Goal: Information Seeking & Learning: Stay updated

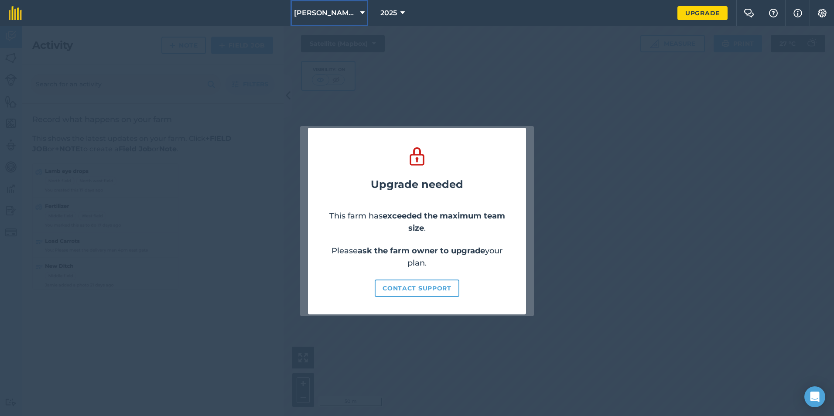
click at [332, 15] on span "[PERSON_NAME] F" at bounding box center [325, 13] width 63 height 10
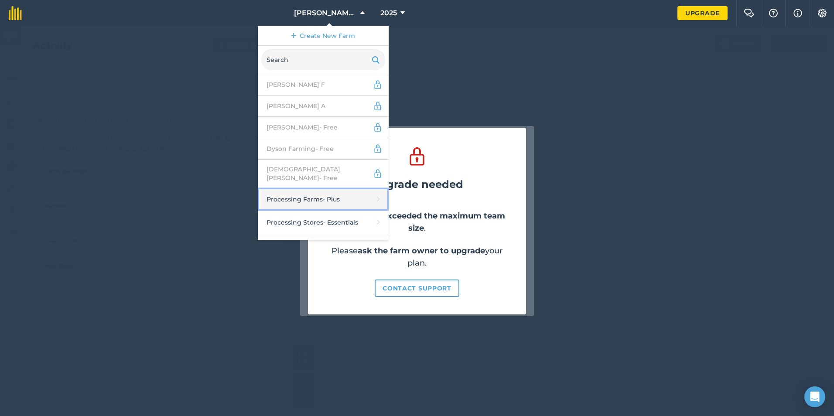
click at [338, 198] on link "Processing Farms - Plus" at bounding box center [323, 199] width 131 height 23
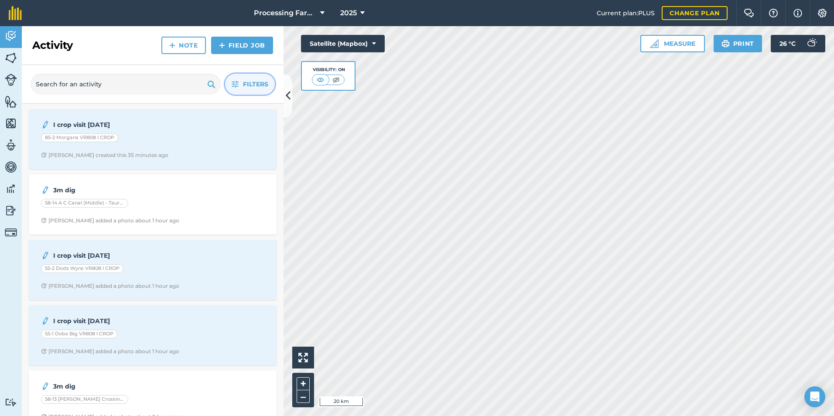
click at [247, 85] on span "Filters" at bounding box center [255, 84] width 25 height 10
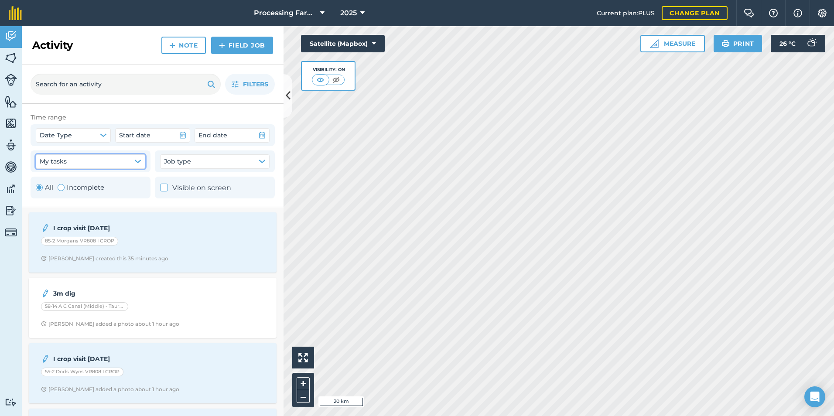
click at [110, 166] on button "My tasks" at bounding box center [90, 161] width 109 height 14
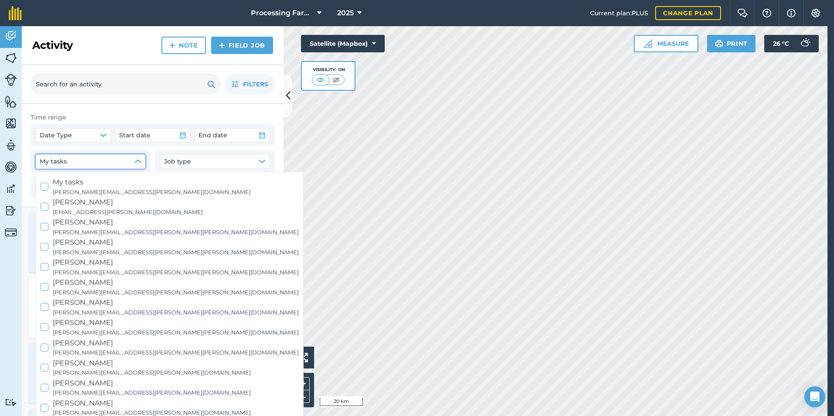
click at [75, 283] on span "[PERSON_NAME]" at bounding box center [176, 282] width 246 height 11
checkbox input "true"
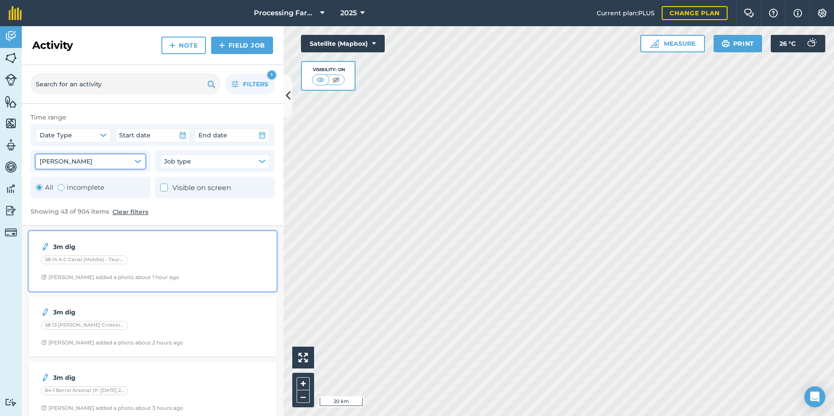
click at [92, 279] on div "[PERSON_NAME] added a photo about 1 hour ago" at bounding box center [110, 277] width 138 height 7
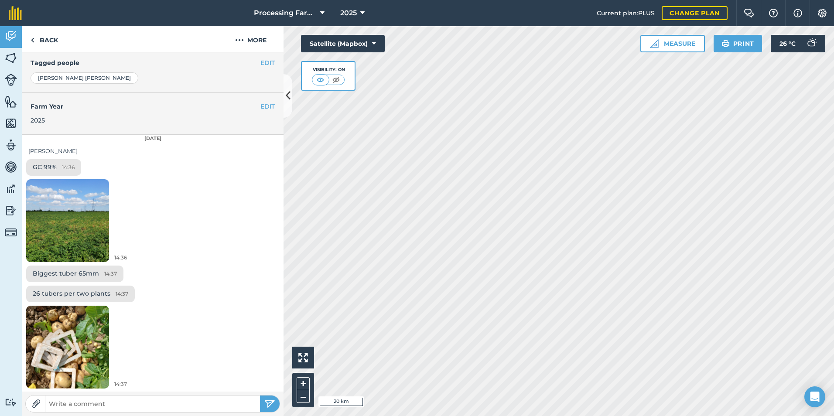
scroll to position [195, 0]
click at [65, 351] on img at bounding box center [67, 346] width 83 height 110
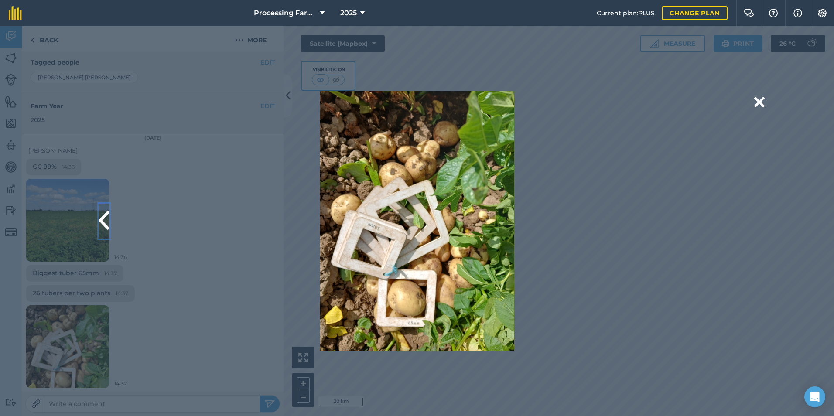
click at [106, 218] on button at bounding box center [104, 221] width 11 height 35
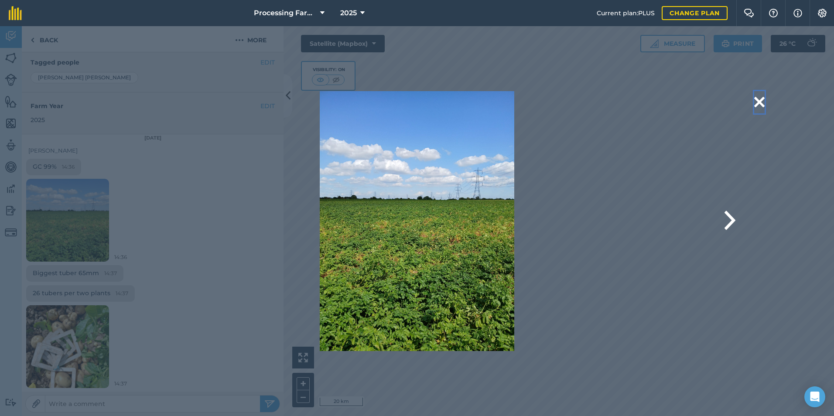
click at [761, 102] on button at bounding box center [759, 102] width 10 height 22
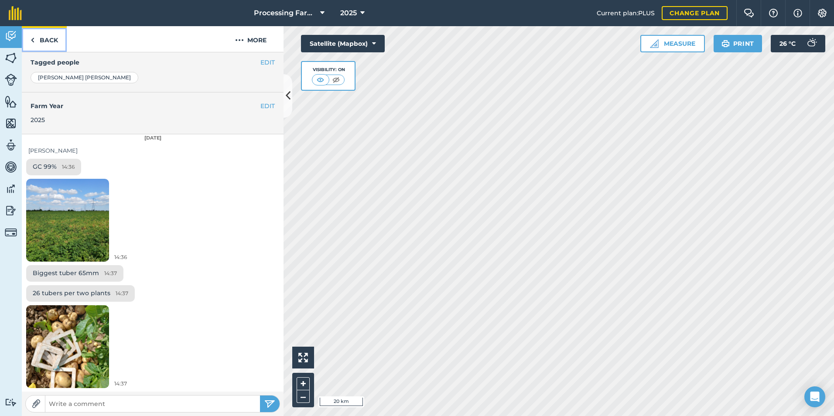
click at [40, 38] on link "Back" at bounding box center [44, 39] width 45 height 26
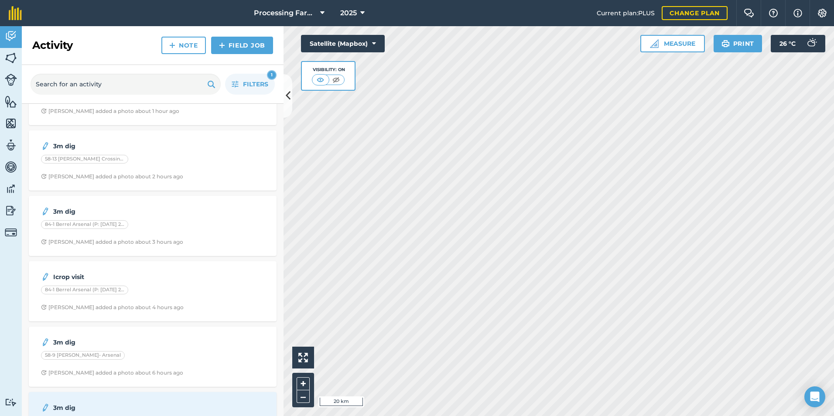
scroll to position [44, 0]
